Goal: Information Seeking & Learning: Learn about a topic

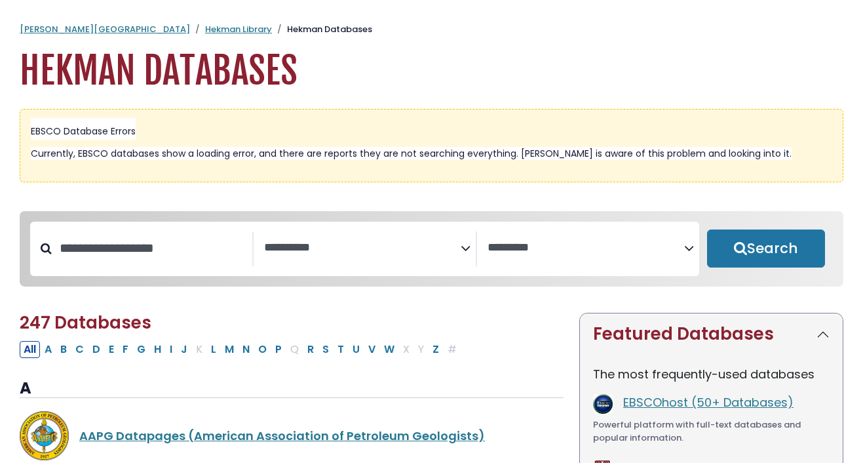
select select "Database Subject Filter"
select select "Database Vendors Filter"
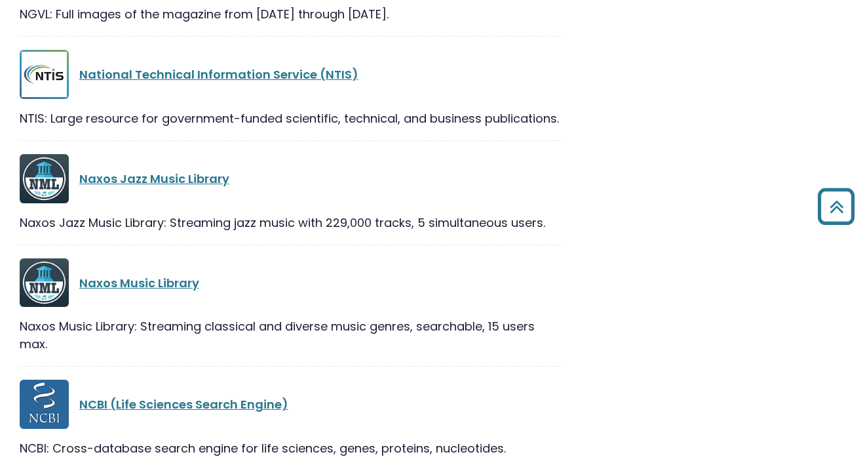
scroll to position [19198, 0]
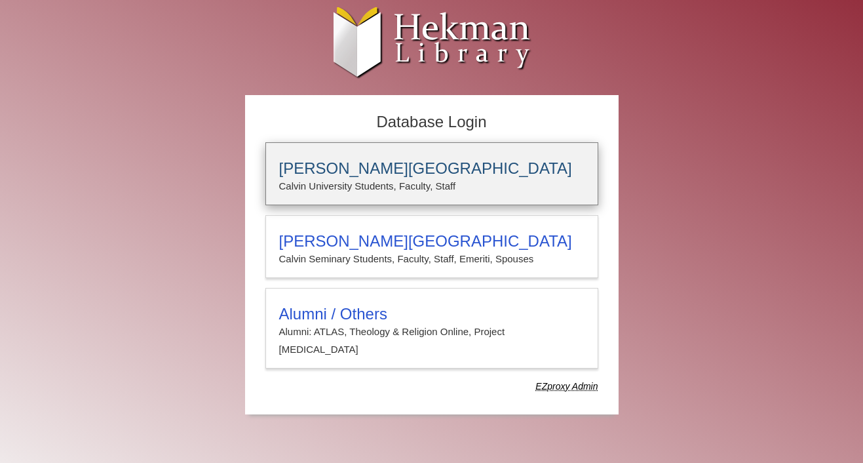
type input "****"
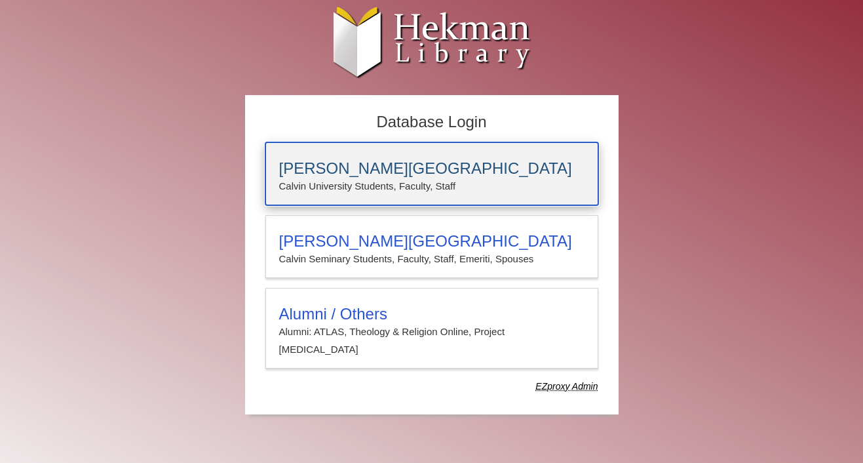
click at [423, 188] on p "Calvin University Students, Faculty, Staff" at bounding box center [431, 186] width 305 height 17
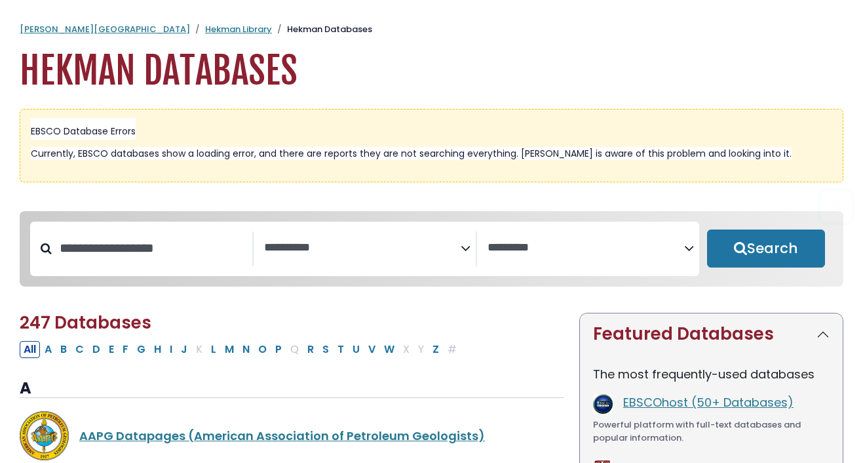
select select "Database Subject Filter"
select select "Database Vendors Filter"
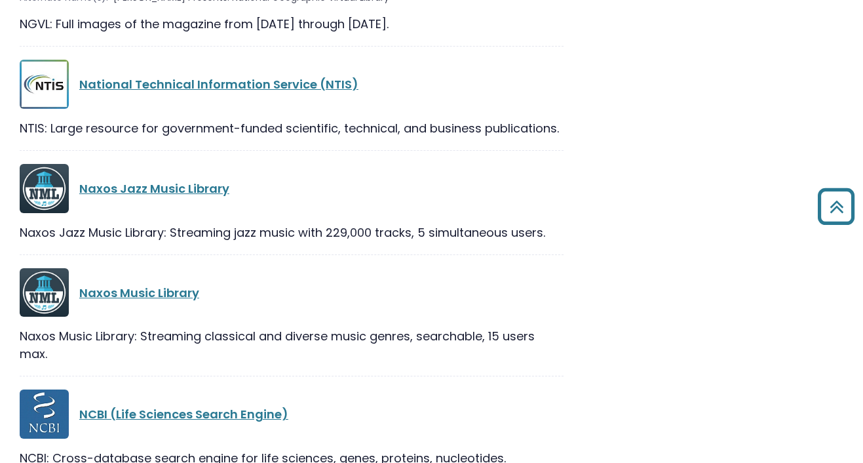
scroll to position [19198, 0]
